Goal: Task Accomplishment & Management: Manage account settings

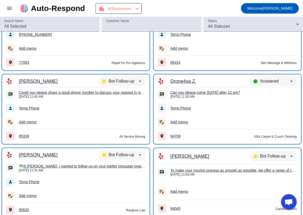
scroll to position [37, 0]
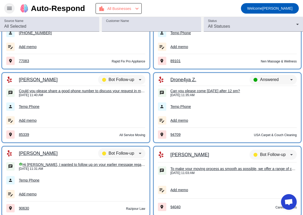
click at [10, 8] on mat-icon "menu" at bounding box center [9, 8] width 6 height 6
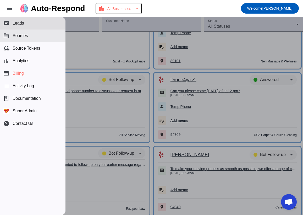
click at [25, 37] on span "Sources" at bounding box center [20, 36] width 15 height 5
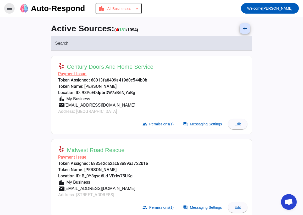
scroll to position [22, 0]
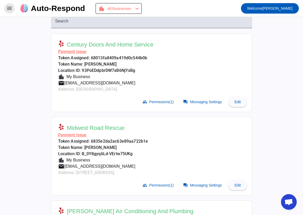
click at [198, 94] on mat-card-header "Century Doors And Home Service Payment Issue Token Assigned: 68013fa8409a419d0c…" at bounding box center [151, 65] width 195 height 58
click at [195, 102] on span "Messaging Settings" at bounding box center [206, 102] width 32 height 4
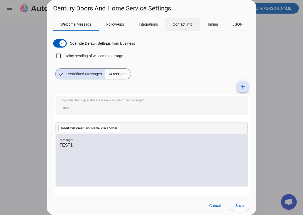
click at [179, 25] on span "Contact Info" at bounding box center [182, 25] width 20 height 4
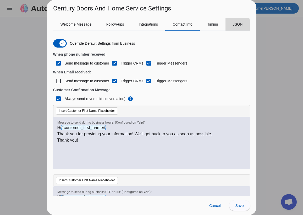
click at [227, 26] on div "JSON" at bounding box center [237, 24] width 25 height 13
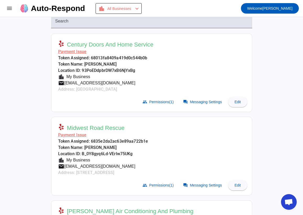
scroll to position [92, 0]
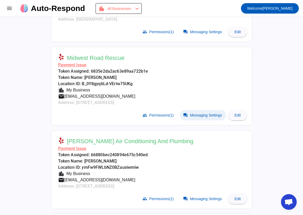
click at [204, 117] on span "Messaging Settings" at bounding box center [206, 115] width 32 height 4
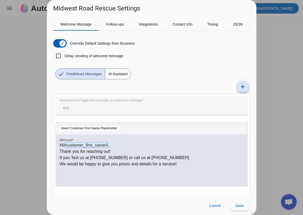
click at [171, 16] on div "Welcome Message Follow-ups Integrations Contact Info Timing JSON Override Defau…" at bounding box center [151, 104] width 209 height 183
click at [163, 22] on div "Integrations" at bounding box center [148, 24] width 34 height 13
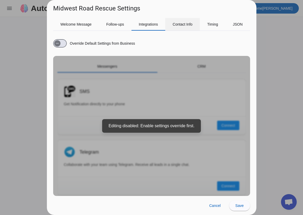
click at [188, 26] on span "Contact Info" at bounding box center [182, 25] width 20 height 4
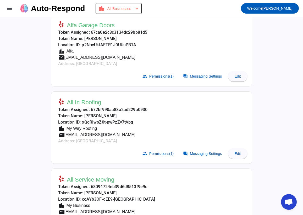
scroll to position [1325, 0]
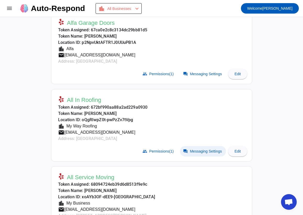
click at [196, 149] on span "Messaging Settings" at bounding box center [206, 151] width 32 height 4
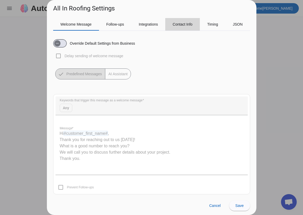
click at [185, 24] on span "Contact Info" at bounding box center [182, 25] width 20 height 4
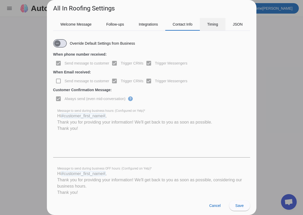
click at [224, 26] on div "Timing" at bounding box center [213, 24] width 26 height 13
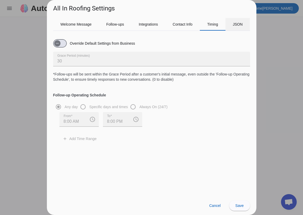
click at [232, 26] on div "JSON" at bounding box center [237, 24] width 25 height 13
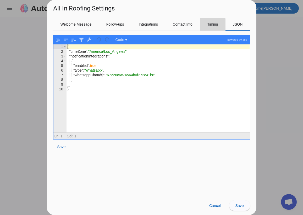
click at [207, 27] on div "Timing" at bounding box center [213, 24] width 26 height 13
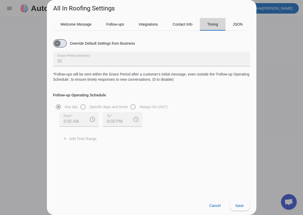
click at [218, 25] on span "Timing" at bounding box center [212, 25] width 11 height 4
click at [180, 21] on span "Contact Info" at bounding box center [182, 24] width 20 height 13
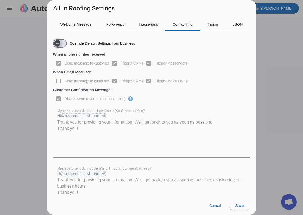
click at [59, 45] on span "button" at bounding box center [57, 43] width 6 height 6
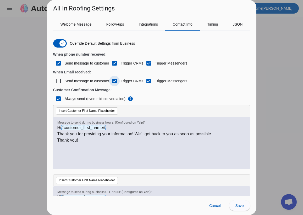
click at [114, 81] on input "Trigger СRMs" at bounding box center [114, 81] width 10 height 10
checkbox input "false"
click at [213, 207] on span "Cancel" at bounding box center [215, 206] width 12 height 4
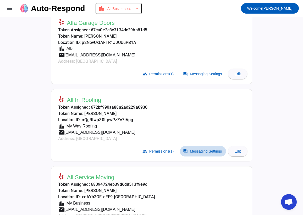
click at [193, 149] on span "Messaging Settings" at bounding box center [206, 151] width 32 height 4
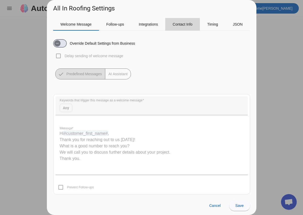
click at [178, 23] on span "Contact Info" at bounding box center [182, 25] width 20 height 4
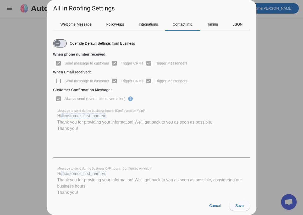
click at [71, 40] on div "Override Default Settings from Business" at bounding box center [94, 43] width 82 height 8
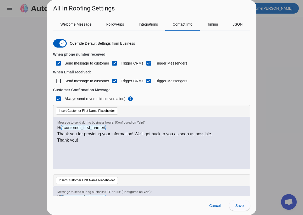
click at [136, 83] on label "Trigger СRMs" at bounding box center [132, 81] width 24 height 5
click at [120, 83] on input "Trigger СRMs" at bounding box center [114, 81] width 10 height 10
checkbox input "false"
click at [211, 204] on span "Cancel" at bounding box center [215, 206] width 12 height 4
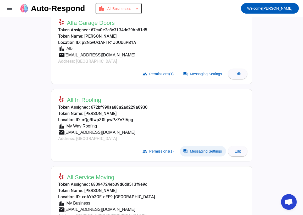
click at [204, 151] on span at bounding box center [203, 151] width 46 height 10
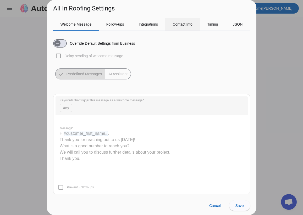
click at [183, 23] on span "Contact Info" at bounding box center [182, 25] width 20 height 4
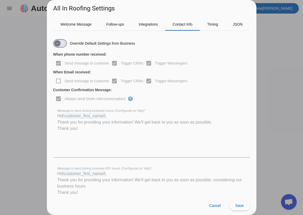
click at [69, 46] on div "Override Default Settings from Business" at bounding box center [94, 43] width 82 height 8
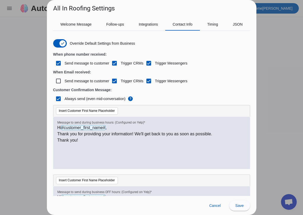
click at [136, 84] on div "Trigger СRMs" at bounding box center [126, 81] width 34 height 13
click at [136, 80] on label "Trigger СRMs" at bounding box center [132, 81] width 24 height 5
click at [120, 80] on input "Trigger СRMs" at bounding box center [114, 81] width 10 height 10
checkbox input "false"
click at [236, 203] on span at bounding box center [239, 206] width 21 height 13
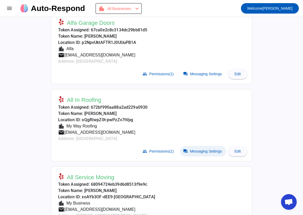
click at [205, 149] on span "Messaging Settings" at bounding box center [206, 151] width 32 height 4
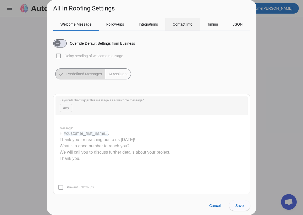
click at [195, 25] on div "Contact Info" at bounding box center [182, 24] width 35 height 13
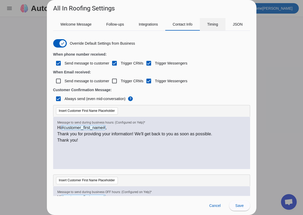
click at [209, 25] on span "Timing" at bounding box center [212, 25] width 11 height 4
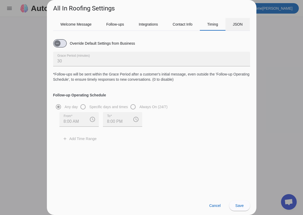
click at [233, 25] on div "JSON" at bounding box center [237, 24] width 25 height 13
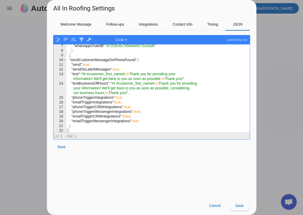
scroll to position [29, 0]
click at [183, 26] on span "Contact Info" at bounding box center [182, 25] width 20 height 4
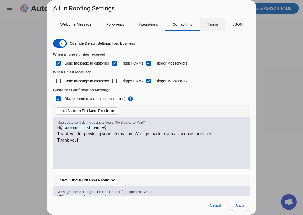
click at [224, 25] on div "Timing" at bounding box center [213, 24] width 26 height 13
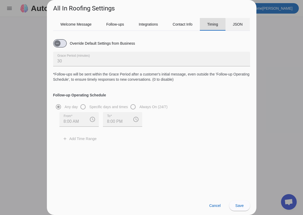
click at [238, 25] on span "JSON" at bounding box center [238, 25] width 10 height 4
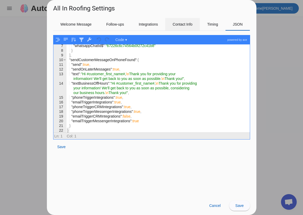
click at [191, 23] on span "Contact Info" at bounding box center [182, 25] width 20 height 4
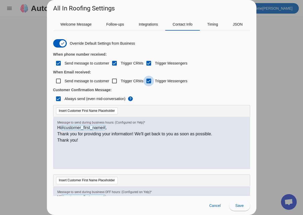
click at [148, 77] on input "Trigger Messengers" at bounding box center [148, 81] width 10 height 10
checkbox input "false"
click at [227, 199] on div "Cancel Save" at bounding box center [151, 205] width 209 height 19
click at [237, 205] on span "Save" at bounding box center [239, 206] width 8 height 4
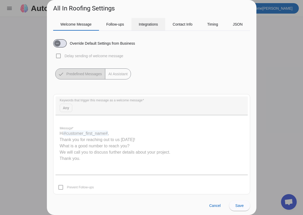
click at [158, 23] on span "Integrations" at bounding box center [148, 25] width 19 height 4
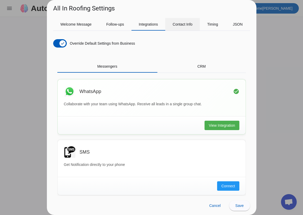
click at [186, 23] on span "Contact Info" at bounding box center [182, 25] width 20 height 4
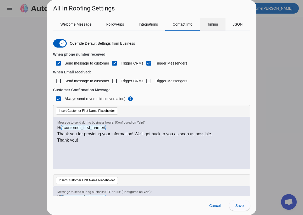
click at [213, 20] on span "Timing" at bounding box center [212, 24] width 11 height 13
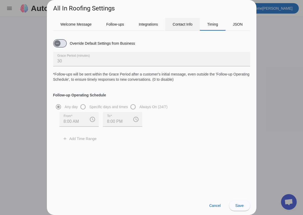
click at [185, 26] on span "Contact Info" at bounding box center [182, 25] width 20 height 4
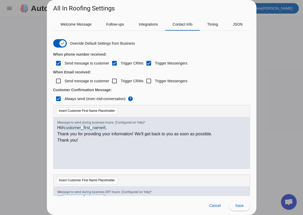
scroll to position [10, 0]
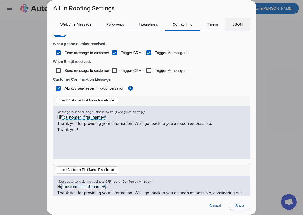
click at [233, 28] on span "JSON" at bounding box center [238, 24] width 10 height 13
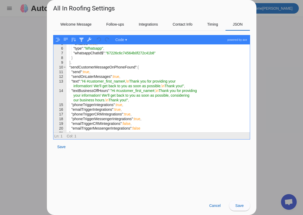
scroll to position [22, 0]
click at [191, 23] on span "Contact Info" at bounding box center [182, 25] width 20 height 4
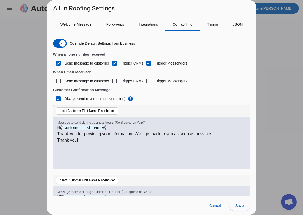
click at [132, 61] on label "Trigger СRMs" at bounding box center [132, 63] width 24 height 5
click at [120, 61] on input "Trigger СRMs" at bounding box center [114, 63] width 10 height 10
checkbox input "false"
click at [240, 202] on span at bounding box center [239, 206] width 21 height 13
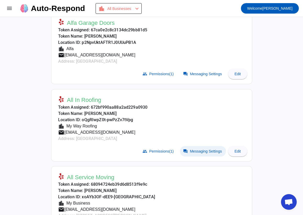
click at [191, 151] on span at bounding box center [203, 151] width 46 height 10
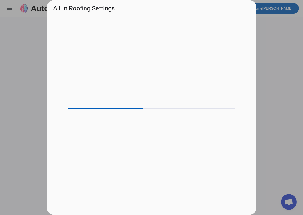
click at [192, 143] on div at bounding box center [151, 114] width 197 height 192
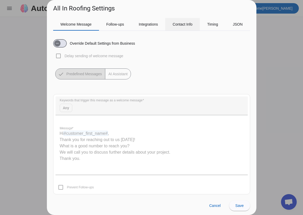
click at [173, 28] on span "Contact Info" at bounding box center [182, 24] width 20 height 13
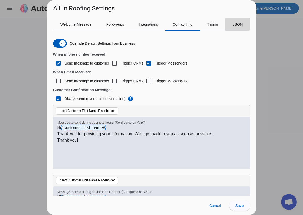
click at [234, 23] on span "JSON" at bounding box center [238, 25] width 10 height 4
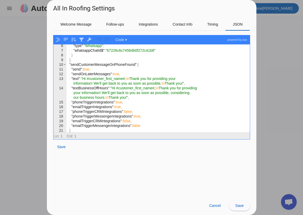
scroll to position [24, 0]
click at [181, 24] on span "Contact Info" at bounding box center [182, 25] width 20 height 4
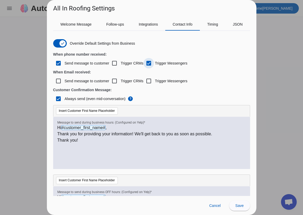
click at [145, 67] on input "Trigger Messengers" at bounding box center [148, 63] width 10 height 10
checkbox input "false"
click at [237, 207] on span "Save" at bounding box center [239, 206] width 8 height 4
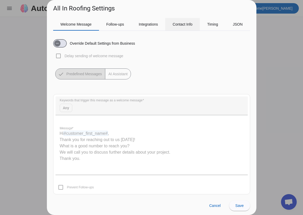
click at [183, 21] on span "Contact Info" at bounding box center [182, 24] width 20 height 13
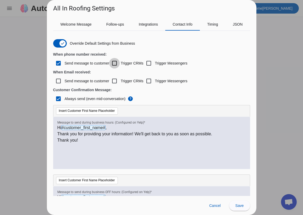
click at [116, 61] on input "Trigger СRMs" at bounding box center [114, 63] width 10 height 10
checkbox input "true"
click at [144, 62] on input "Trigger Messengers" at bounding box center [148, 63] width 10 height 10
checkbox input "true"
click at [146, 89] on h4 "Customer Confirmation Message:" at bounding box center [151, 89] width 197 height 5
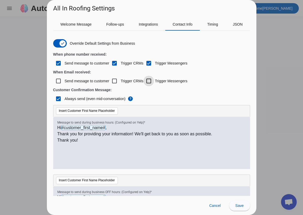
click at [146, 80] on input "Trigger Messengers" at bounding box center [148, 81] width 10 height 10
checkbox input "true"
click at [100, 80] on label "Send message to customer" at bounding box center [87, 81] width 46 height 5
click at [64, 80] on input "Send message to customer" at bounding box center [58, 81] width 10 height 10
checkbox input "true"
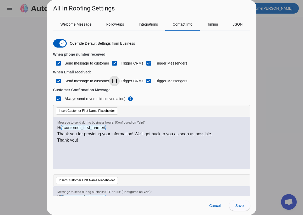
click at [117, 80] on input "Trigger СRMs" at bounding box center [114, 81] width 10 height 10
checkbox input "true"
click at [91, 79] on label "Send message to customer" at bounding box center [87, 81] width 46 height 5
click at [64, 79] on input "Send message to customer" at bounding box center [58, 81] width 10 height 10
checkbox input "false"
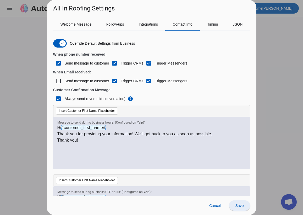
click at [233, 207] on span at bounding box center [239, 206] width 21 height 13
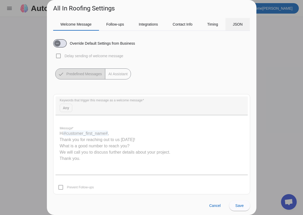
click at [239, 27] on span "JSON" at bounding box center [238, 24] width 10 height 13
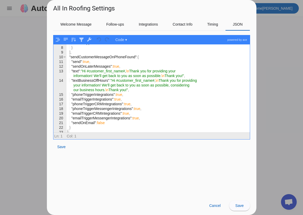
scroll to position [32, 0]
click at [201, 29] on div "Timing" at bounding box center [213, 24] width 26 height 13
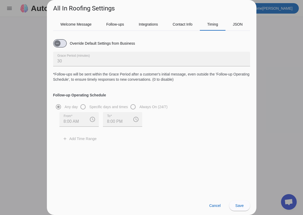
click at [172, 36] on mat-tab-body "Override Default Settings from Business Grace Period (minutes) 30 *Follow-ups w…" at bounding box center [151, 91] width 197 height 113
click at [175, 23] on span "Contact Info" at bounding box center [182, 25] width 20 height 4
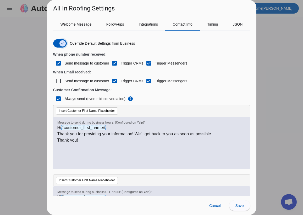
click at [61, 40] on span "button" at bounding box center [62, 43] width 10 height 10
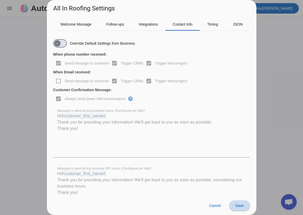
click at [233, 203] on span at bounding box center [239, 206] width 21 height 13
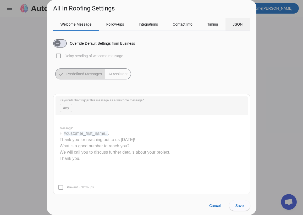
click at [237, 23] on span "JSON" at bounding box center [238, 25] width 10 height 4
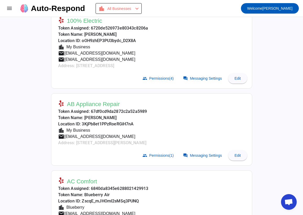
scroll to position [195, 0]
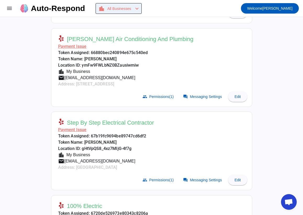
click at [139, 7] on mat-icon "chevron_left" at bounding box center [137, 8] width 6 height 6
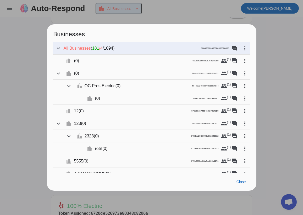
scroll to position [74, 0]
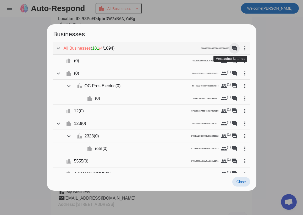
click at [231, 45] on span at bounding box center [234, 48] width 13 height 13
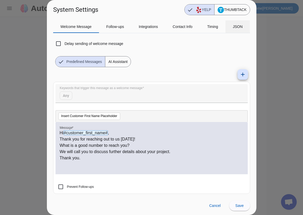
click at [229, 22] on div "JSON" at bounding box center [237, 26] width 25 height 13
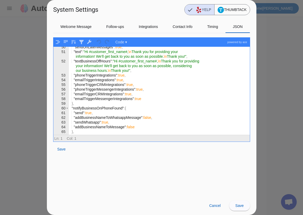
scroll to position [261, 0]
click at [209, 207] on span "Cancel" at bounding box center [215, 206] width 12 height 4
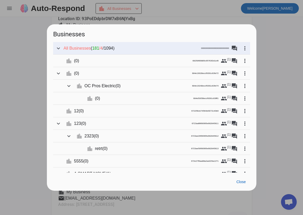
click at [297, 61] on div at bounding box center [151, 107] width 303 height 215
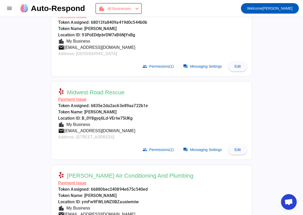
scroll to position [0, 0]
